Goal: Navigation & Orientation: Find specific page/section

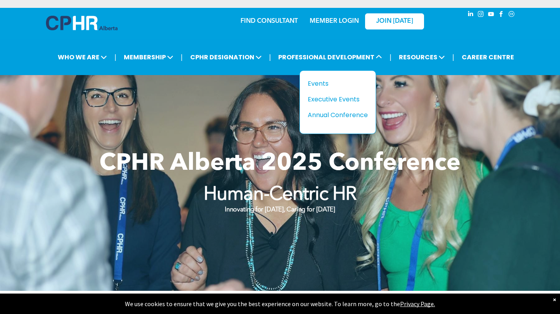
click at [331, 94] on div "Executive Events" at bounding box center [335, 99] width 54 height 10
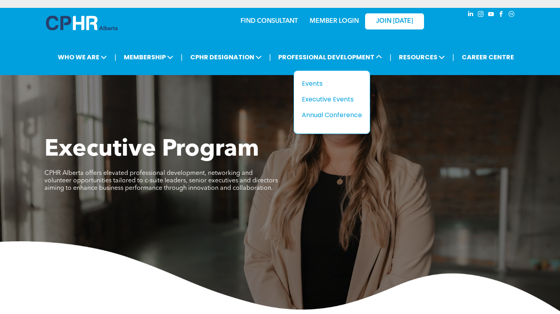
click at [321, 79] on div "Events" at bounding box center [329, 84] width 54 height 10
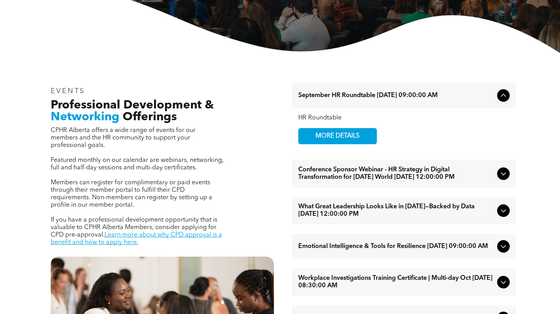
click at [163, 111] on span "Offerings" at bounding box center [150, 117] width 54 height 12
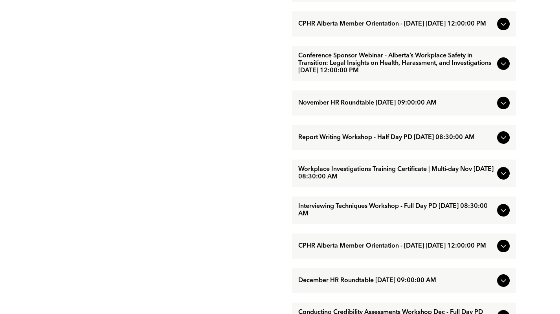
scroll to position [667, 0]
